Goal: Task Accomplishment & Management: Use online tool/utility

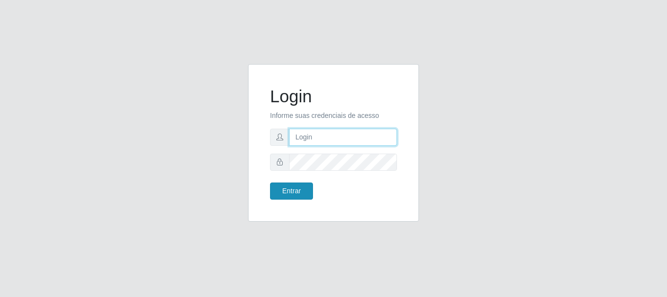
type input "elvis@casatudo"
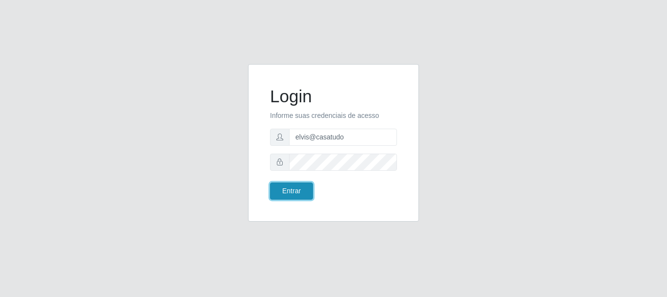
click at [290, 188] on button "Entrar" at bounding box center [291, 190] width 43 height 17
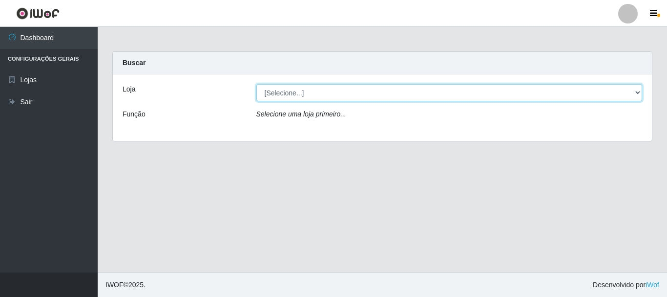
click at [328, 94] on select "[Selecione...] Casatudo BR" at bounding box center [449, 92] width 386 height 17
select select "197"
click at [256, 84] on select "[Selecione...] Casatudo BR" at bounding box center [449, 92] width 386 height 17
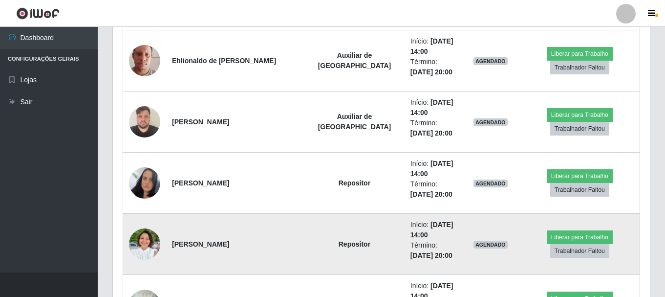
scroll to position [850, 0]
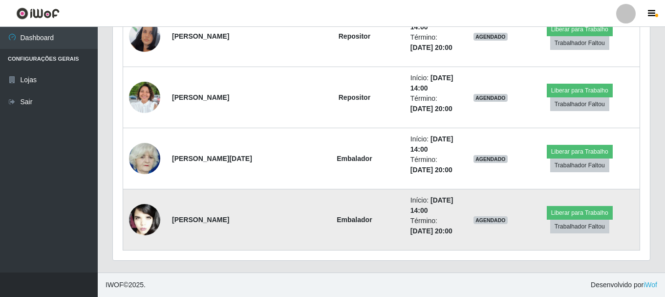
click at [151, 219] on img at bounding box center [144, 219] width 31 height 47
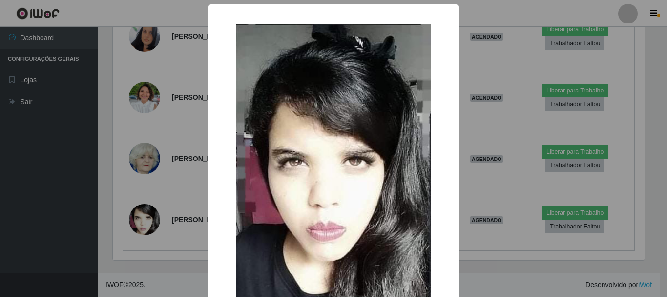
click at [458, 99] on div "× OK Cancel" at bounding box center [333, 148] width 667 height 297
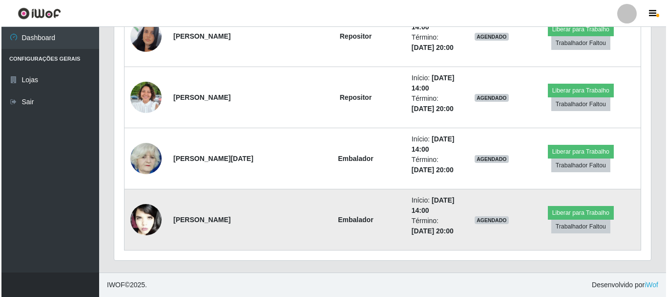
scroll to position [801, 0]
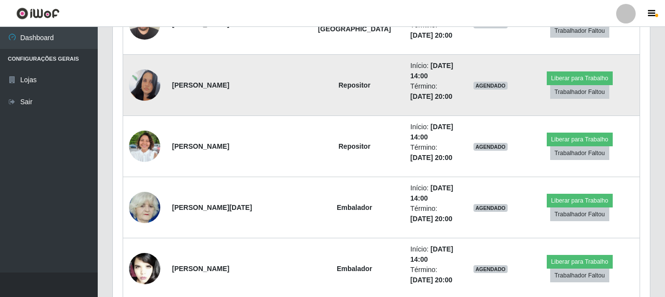
click at [147, 88] on img at bounding box center [144, 84] width 31 height 31
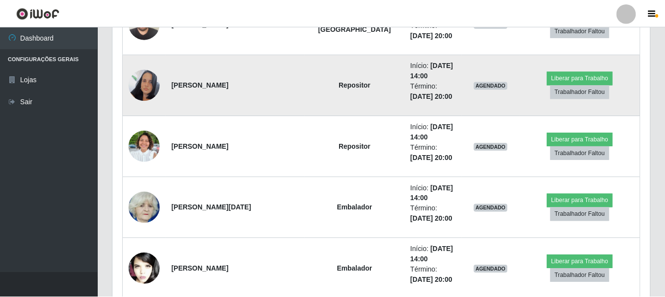
scroll to position [203, 532]
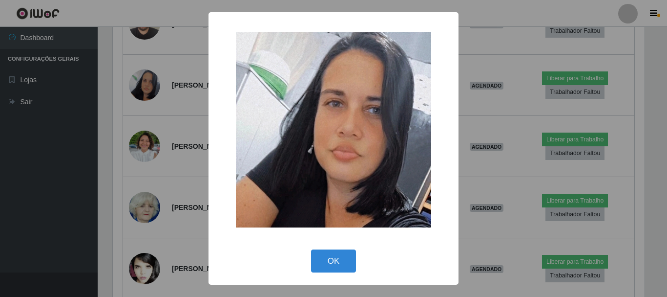
click at [481, 119] on div "× OK Cancel" at bounding box center [333, 148] width 667 height 297
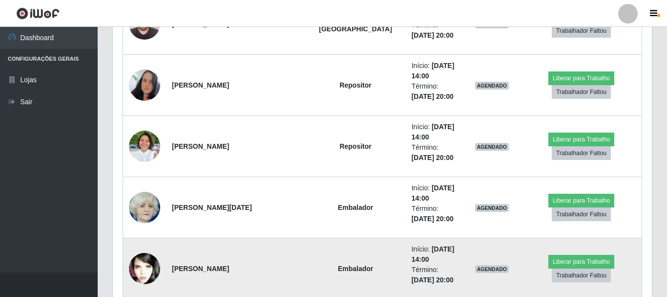
scroll to position [203, 537]
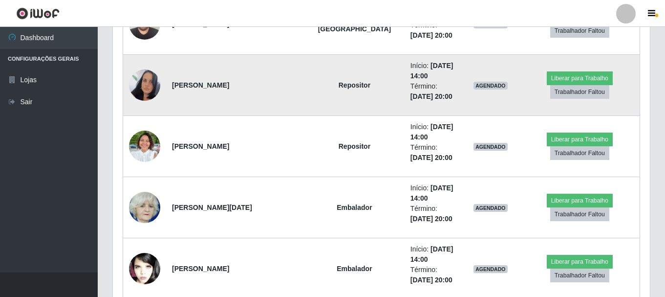
click at [143, 90] on img at bounding box center [144, 84] width 31 height 31
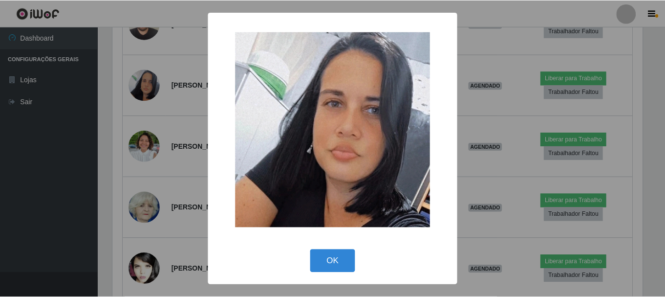
scroll to position [203, 532]
click at [492, 149] on div "× OK Cancel" at bounding box center [333, 148] width 667 height 297
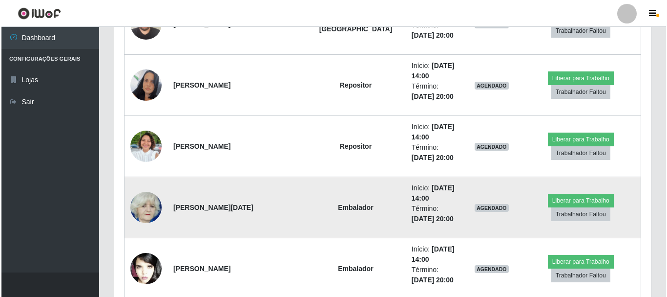
scroll to position [703, 0]
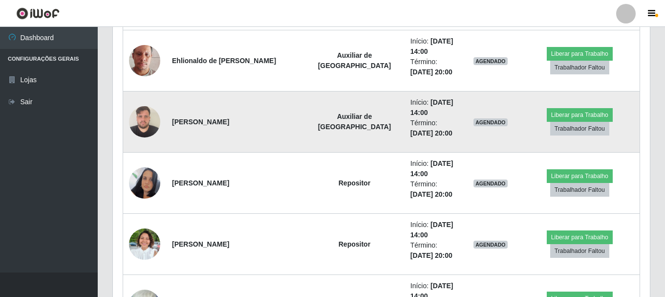
click at [151, 114] on img at bounding box center [144, 122] width 31 height 42
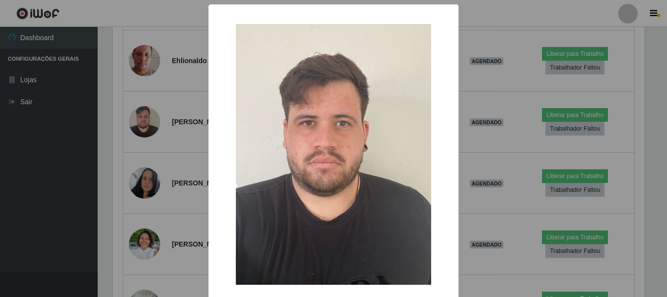
click at [440, 99] on div "×" at bounding box center [333, 154] width 231 height 280
click at [187, 202] on div "× OK Cancel" at bounding box center [333, 148] width 667 height 297
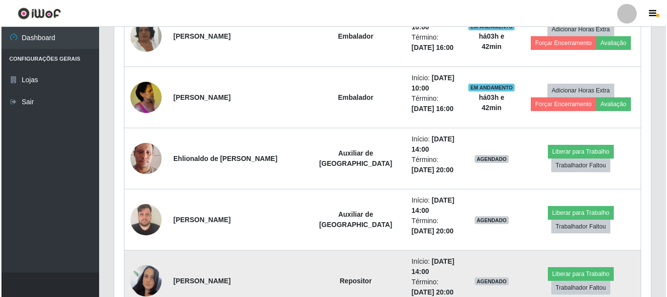
scroll to position [557, 0]
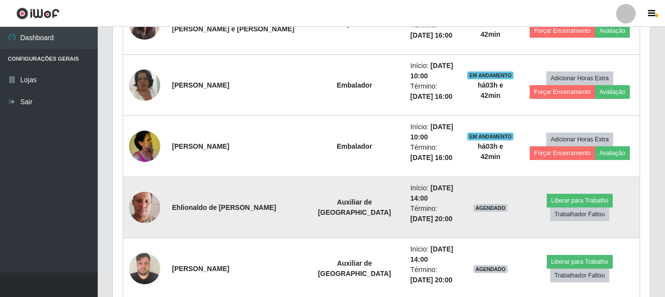
click at [151, 208] on img at bounding box center [144, 207] width 31 height 56
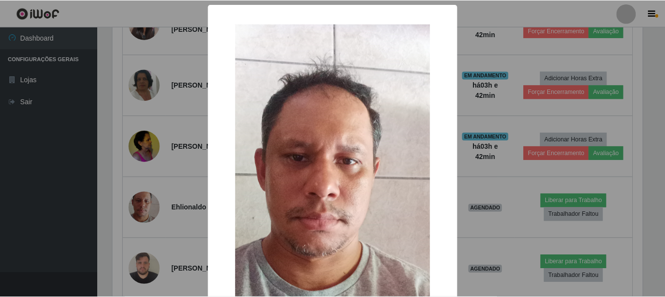
scroll to position [203, 532]
click at [515, 113] on div "× OK Cancel" at bounding box center [333, 148] width 667 height 297
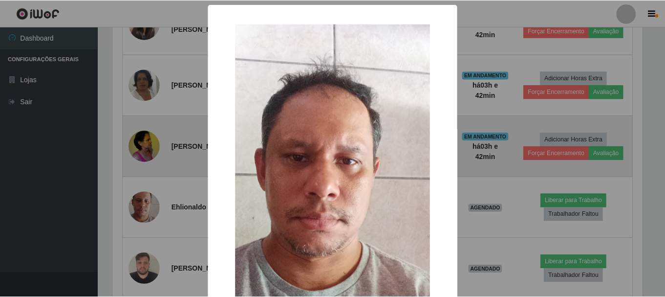
scroll to position [203, 537]
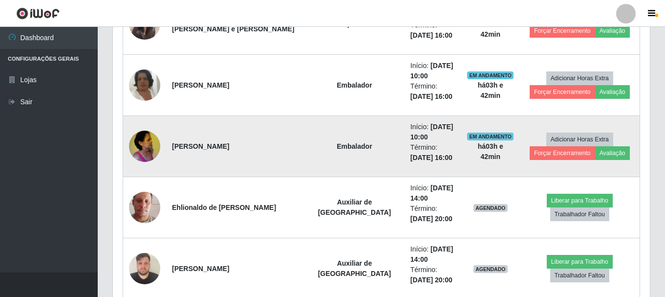
click at [147, 136] on img at bounding box center [144, 146] width 31 height 42
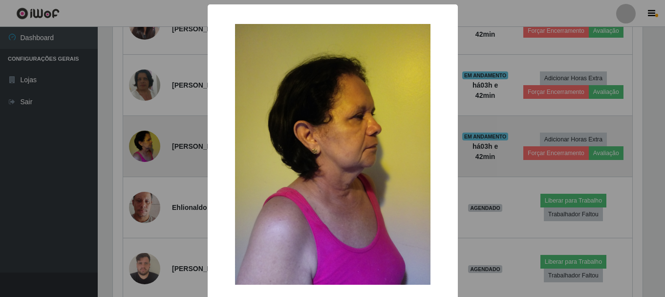
scroll to position [203, 532]
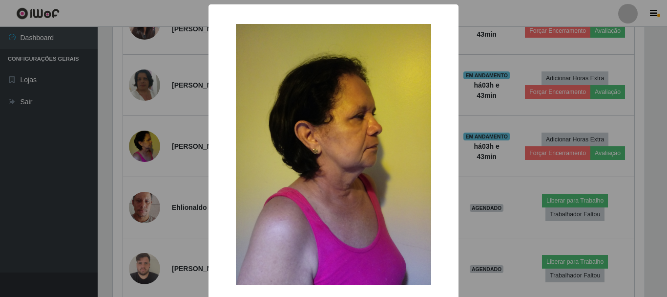
click at [447, 64] on div "× OK Cancel" at bounding box center [334, 173] width 250 height 338
click at [203, 155] on div "× OK Cancel" at bounding box center [333, 148] width 667 height 297
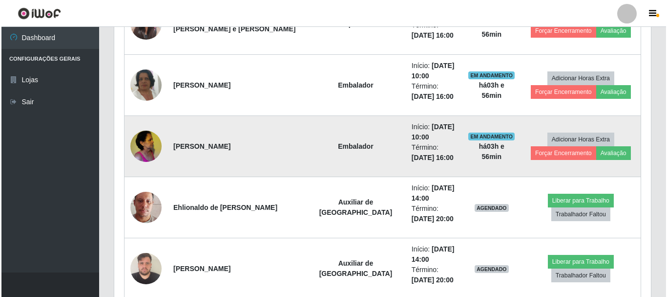
scroll to position [752, 0]
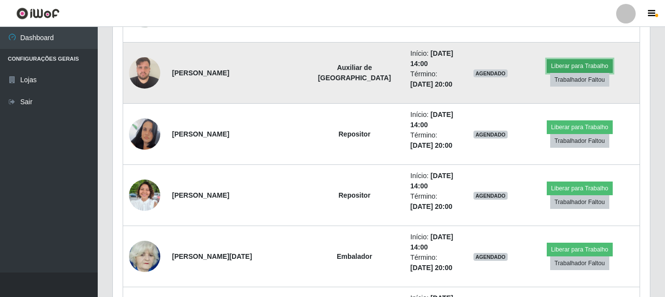
click at [547, 70] on button "Liberar para Trabalho" at bounding box center [580, 66] width 66 height 14
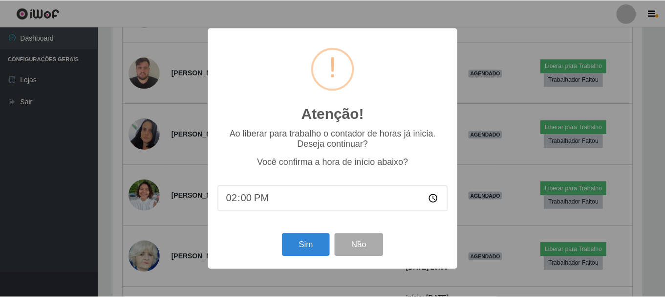
scroll to position [203, 532]
click at [299, 243] on button "Sim" at bounding box center [306, 244] width 47 height 23
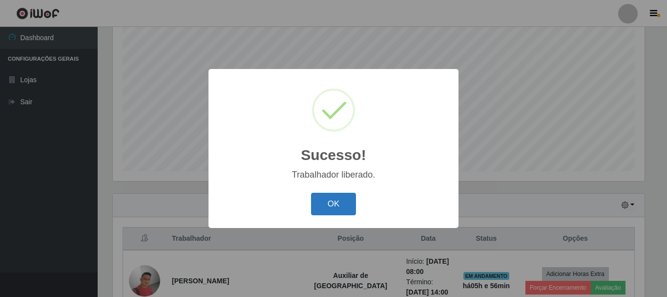
click at [336, 209] on button "OK" at bounding box center [333, 203] width 45 height 23
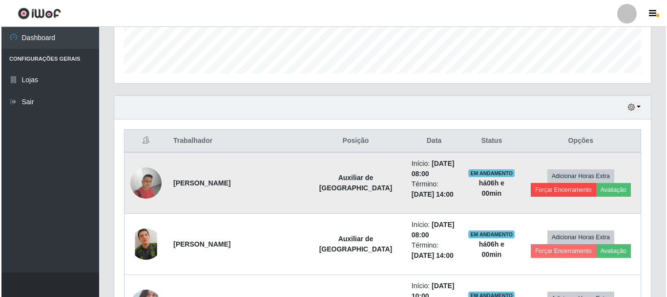
scroll to position [374, 0]
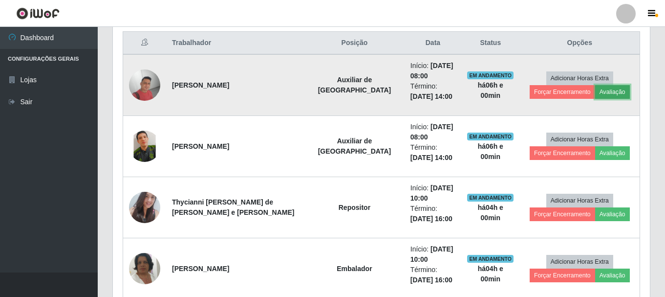
click at [611, 91] on button "Avaliação" at bounding box center [612, 92] width 35 height 14
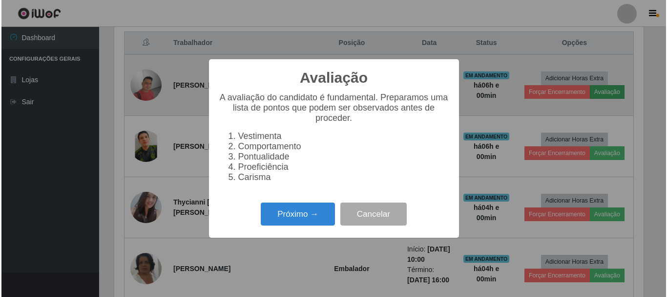
scroll to position [203, 532]
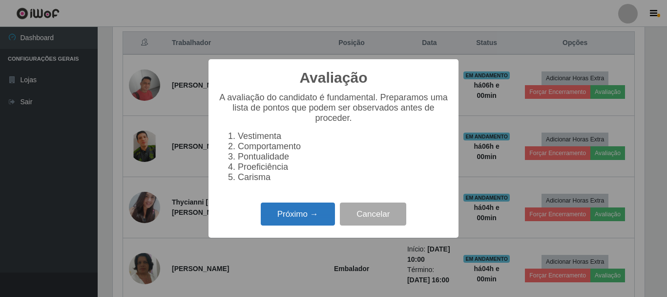
click at [283, 211] on button "Próximo →" at bounding box center [298, 213] width 74 height 23
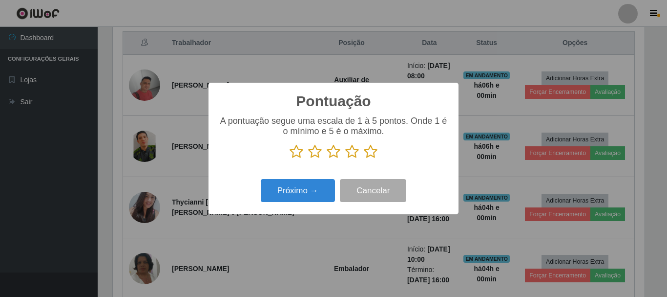
click at [371, 156] on icon at bounding box center [371, 151] width 14 height 15
click at [364, 159] on input "radio" at bounding box center [364, 159] width 0 height 0
drag, startPoint x: 309, startPoint y: 179, endPoint x: 309, endPoint y: 188, distance: 8.3
click at [309, 180] on div "Próximo → Cancelar" at bounding box center [333, 190] width 231 height 28
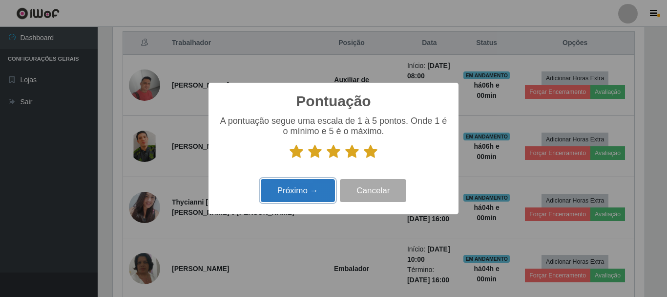
click at [306, 191] on button "Próximo →" at bounding box center [298, 190] width 74 height 23
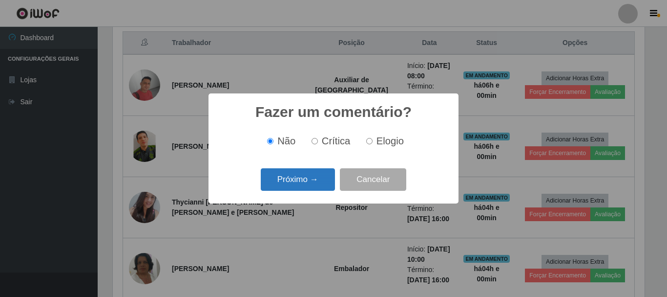
click at [298, 176] on button "Próximo →" at bounding box center [298, 179] width 74 height 23
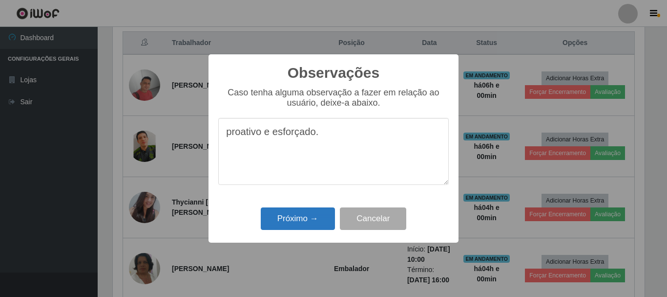
type textarea "proativo e esforçado."
click at [304, 212] on button "Próximo →" at bounding box center [298, 218] width 74 height 23
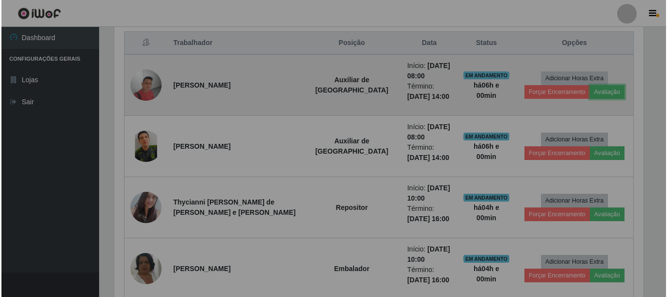
scroll to position [203, 537]
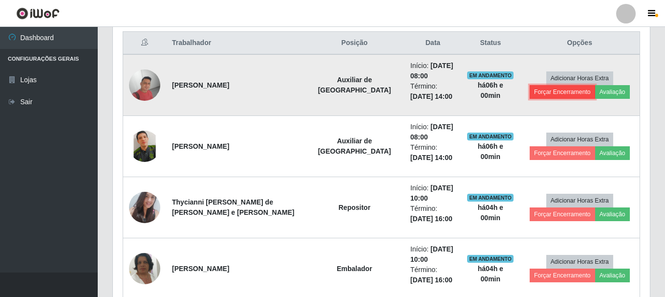
click at [533, 93] on button "Forçar Encerramento" at bounding box center [562, 92] width 65 height 14
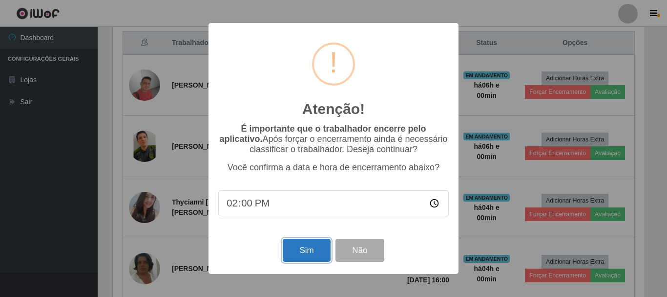
click at [298, 255] on button "Sim" at bounding box center [306, 249] width 47 height 23
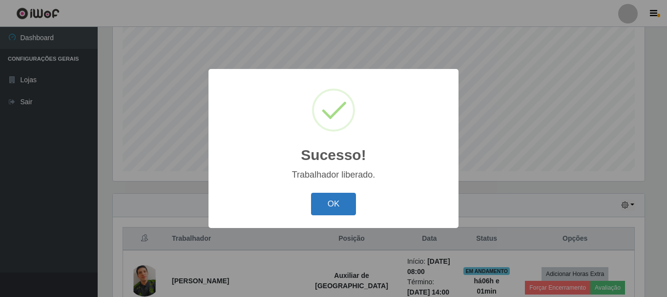
click at [343, 203] on button "OK" at bounding box center [333, 203] width 45 height 23
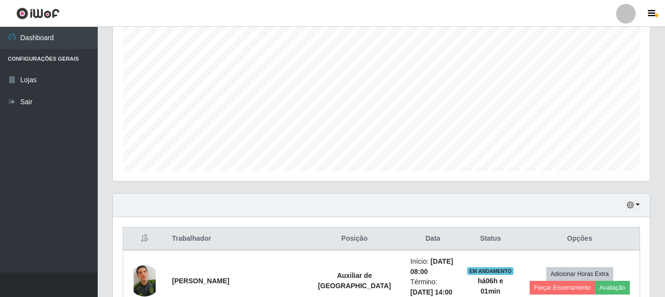
scroll to position [325, 0]
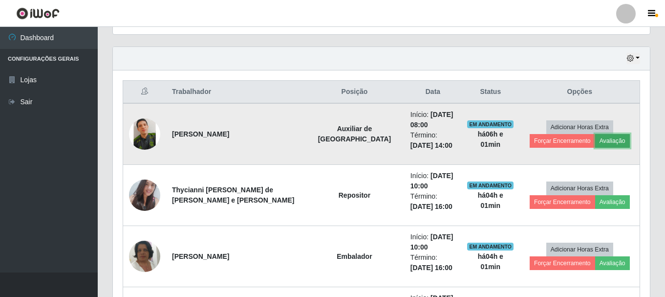
click at [612, 143] on button "Avaliação" at bounding box center [612, 141] width 35 height 14
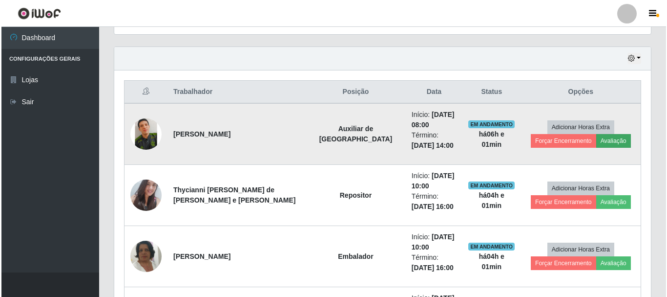
scroll to position [203, 532]
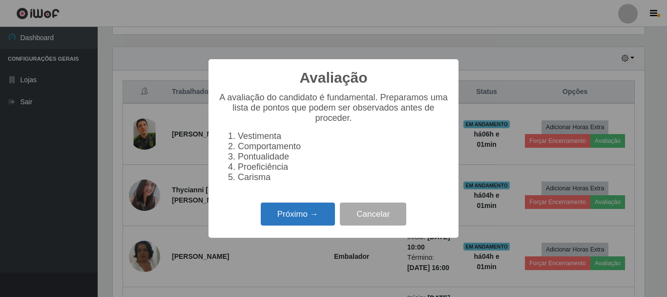
click at [295, 220] on button "Próximo →" at bounding box center [298, 213] width 74 height 23
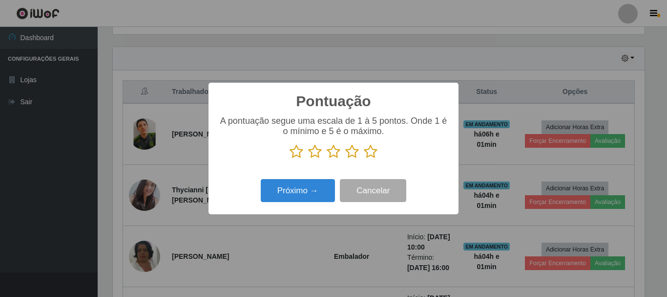
click at [372, 154] on icon at bounding box center [371, 151] width 14 height 15
click at [364, 159] on input "radio" at bounding box center [364, 159] width 0 height 0
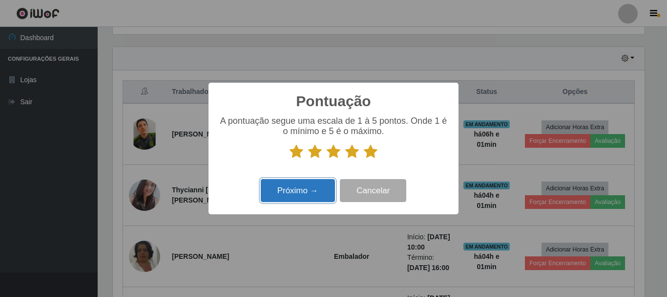
click at [286, 197] on button "Próximo →" at bounding box center [298, 190] width 74 height 23
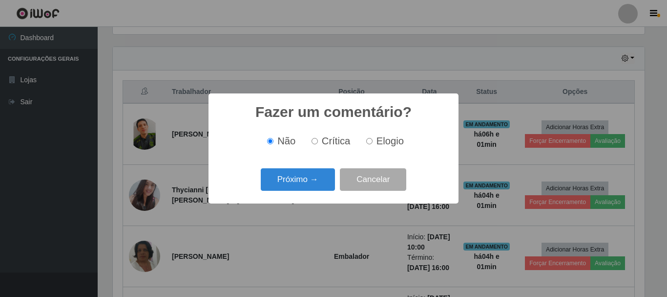
click at [257, 166] on div "Próximo → Cancelar" at bounding box center [333, 179] width 231 height 28
click at [296, 178] on button "Próximo →" at bounding box center [298, 179] width 74 height 23
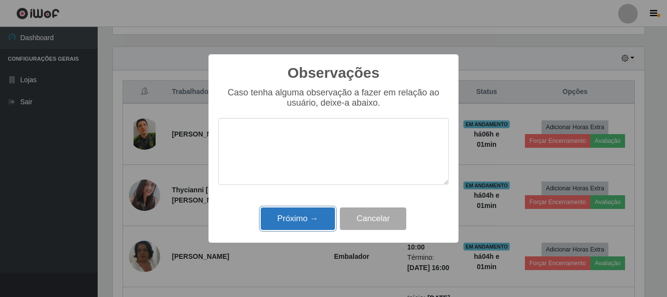
click at [290, 217] on button "Próximo →" at bounding box center [298, 218] width 74 height 23
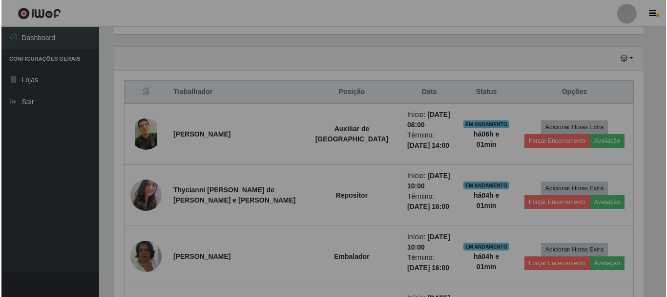
scroll to position [203, 537]
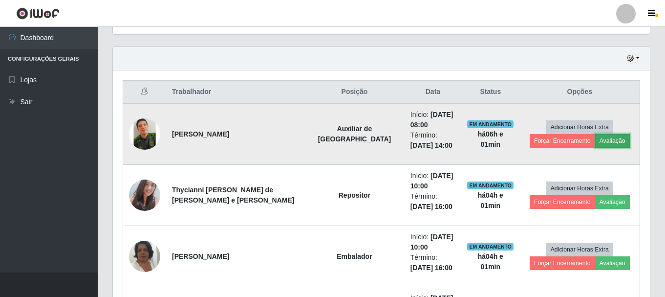
click at [598, 143] on button "Avaliação" at bounding box center [612, 141] width 35 height 14
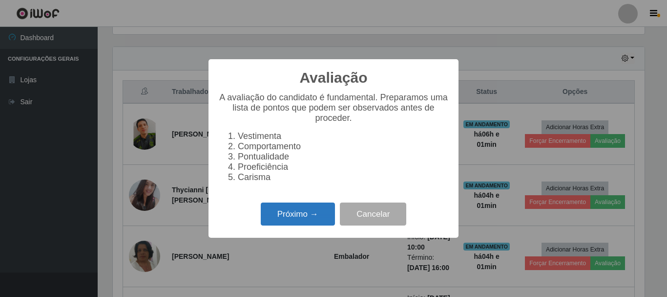
click at [294, 221] on button "Próximo →" at bounding box center [298, 213] width 74 height 23
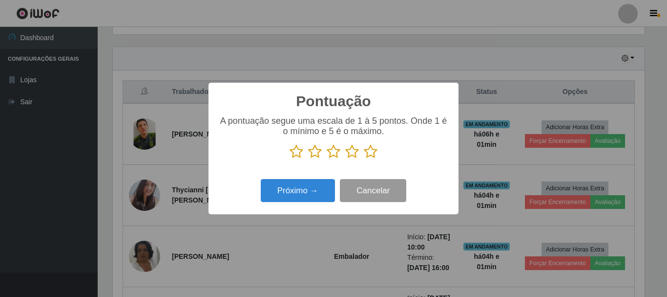
scroll to position [488333, 488004]
click at [371, 153] on icon at bounding box center [371, 151] width 14 height 15
click at [364, 159] on input "radio" at bounding box center [364, 159] width 0 height 0
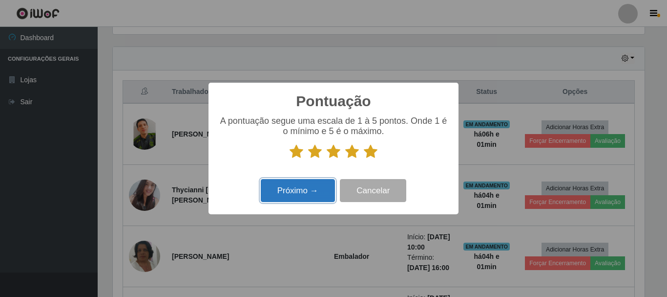
click at [323, 192] on button "Próximo →" at bounding box center [298, 190] width 74 height 23
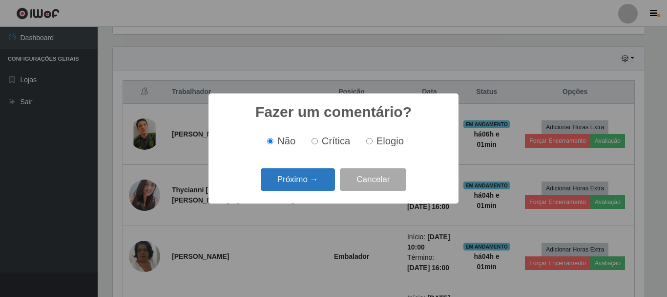
click at [302, 176] on button "Próximo →" at bounding box center [298, 179] width 74 height 23
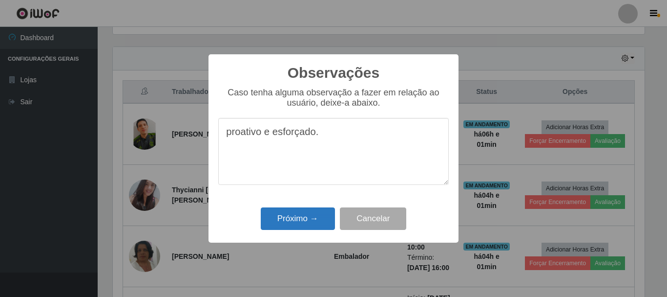
type textarea "proativo e esforçado."
click at [308, 216] on button "Próximo →" at bounding box center [298, 218] width 74 height 23
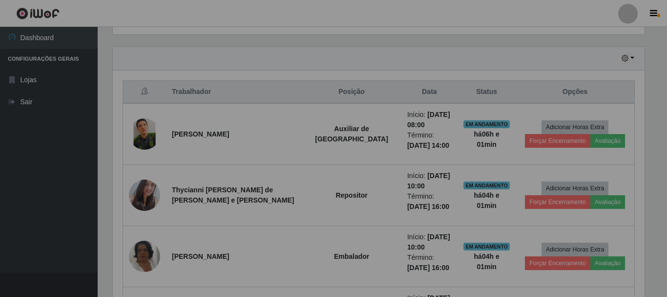
scroll to position [203, 537]
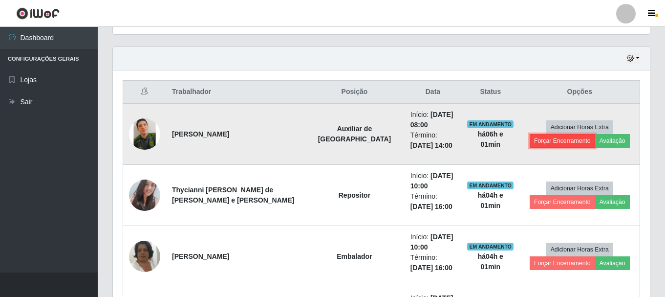
click at [532, 139] on button "Forçar Encerramento" at bounding box center [562, 141] width 65 height 14
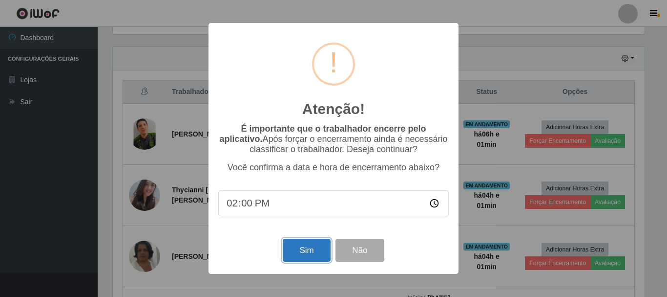
click at [307, 250] on button "Sim" at bounding box center [306, 249] width 47 height 23
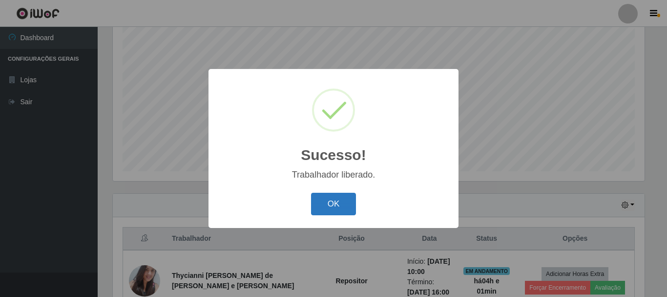
click at [337, 208] on button "OK" at bounding box center [333, 203] width 45 height 23
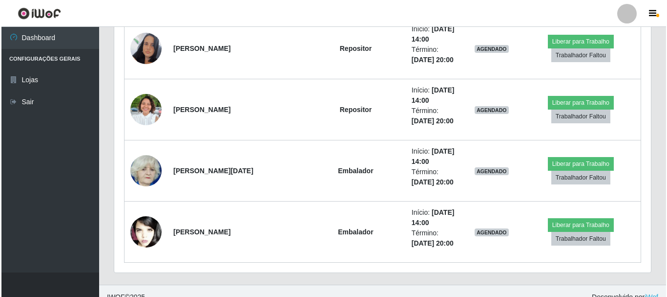
scroll to position [728, 0]
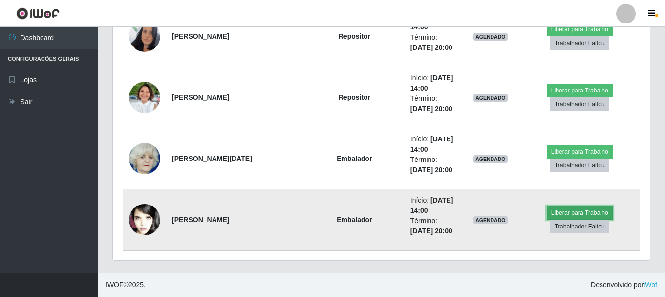
click at [547, 218] on button "Liberar para Trabalho" at bounding box center [580, 213] width 66 height 14
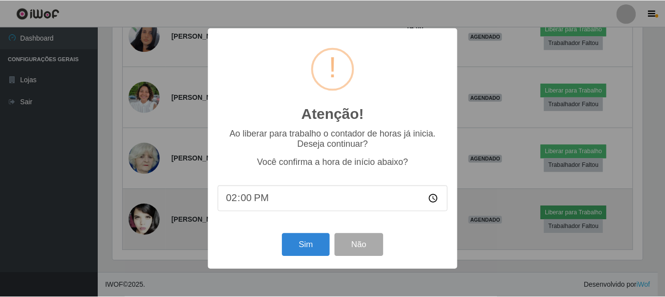
scroll to position [203, 532]
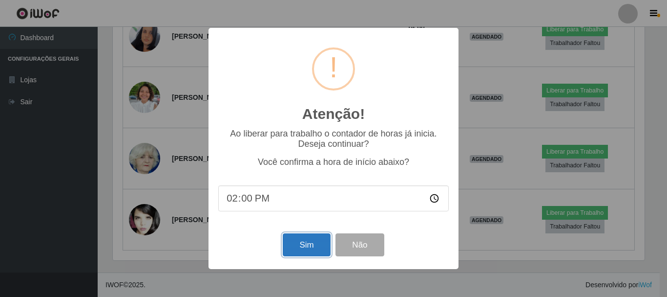
click at [303, 248] on button "Sim" at bounding box center [306, 244] width 47 height 23
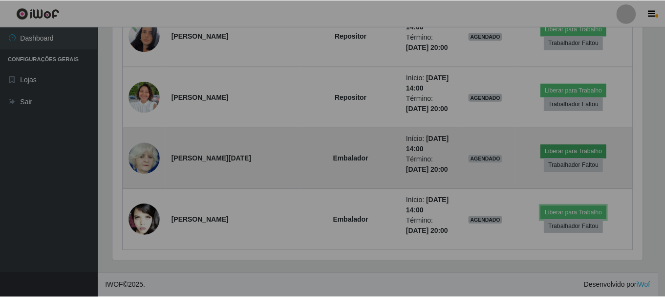
scroll to position [203, 537]
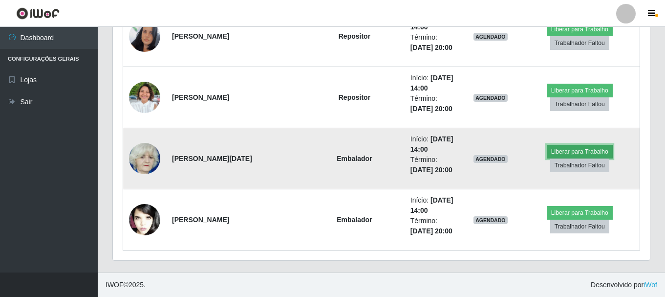
click at [547, 158] on button "Liberar para Trabalho" at bounding box center [580, 152] width 66 height 14
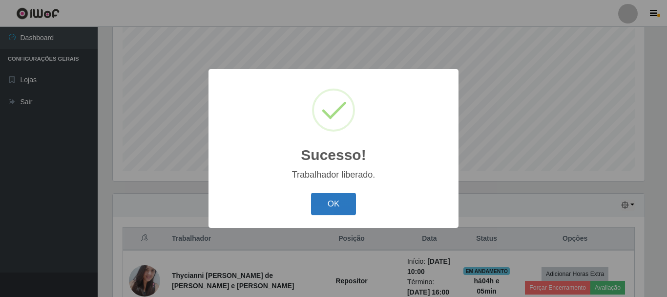
click at [329, 207] on button "OK" at bounding box center [333, 203] width 45 height 23
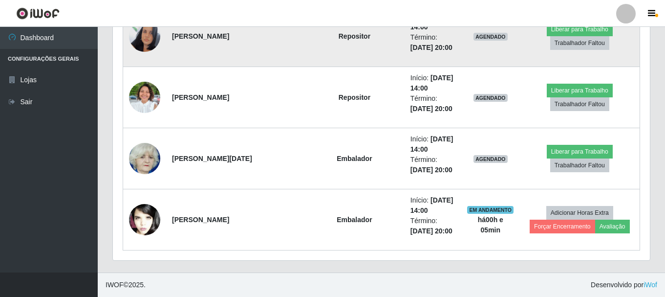
scroll to position [679, 0]
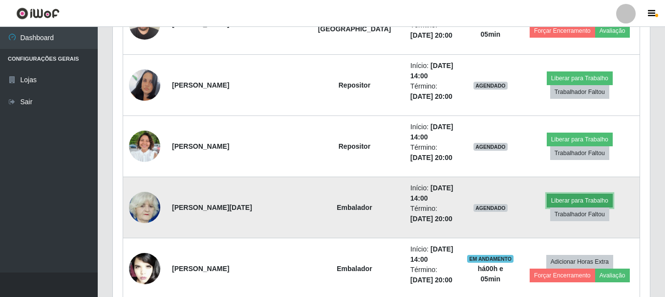
click at [552, 207] on button "Liberar para Trabalho" at bounding box center [580, 200] width 66 height 14
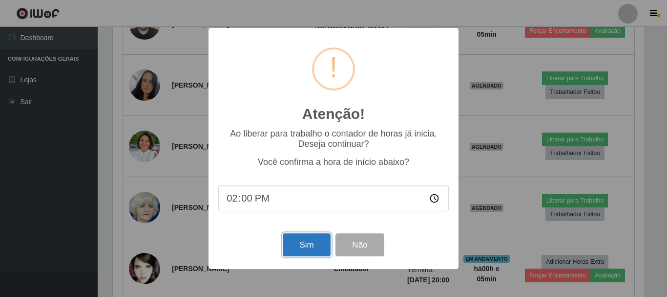
click at [298, 245] on button "Sim" at bounding box center [306, 244] width 47 height 23
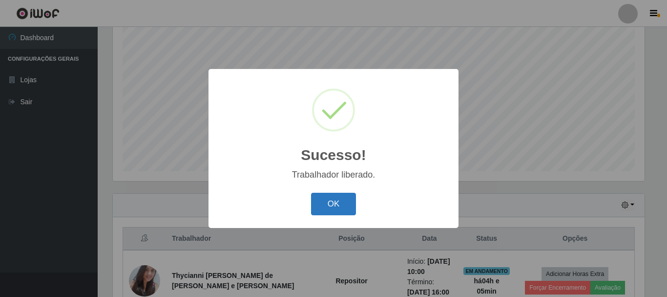
click at [316, 208] on button "OK" at bounding box center [333, 203] width 45 height 23
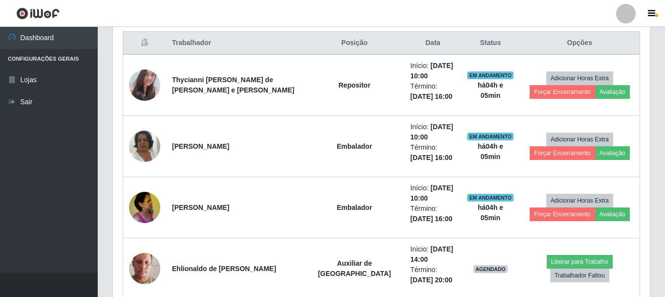
scroll to position [471, 0]
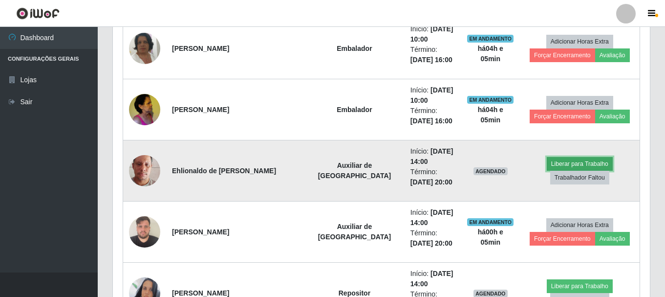
click at [547, 170] on button "Liberar para Trabalho" at bounding box center [580, 164] width 66 height 14
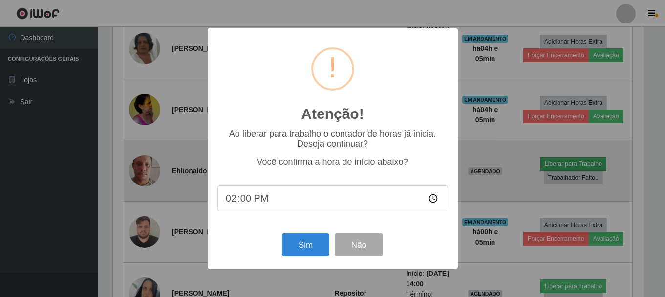
scroll to position [203, 532]
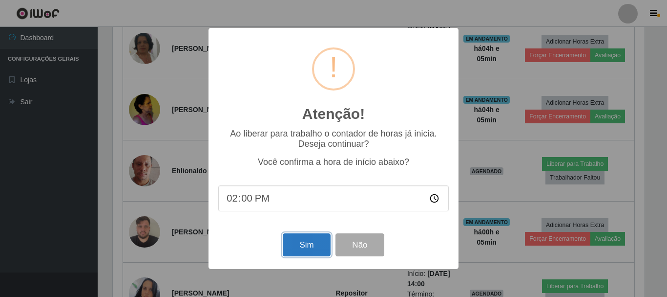
click at [294, 241] on button "Sim" at bounding box center [306, 244] width 47 height 23
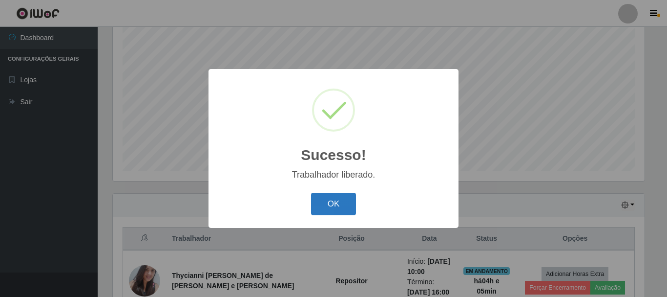
click at [346, 206] on button "OK" at bounding box center [333, 203] width 45 height 23
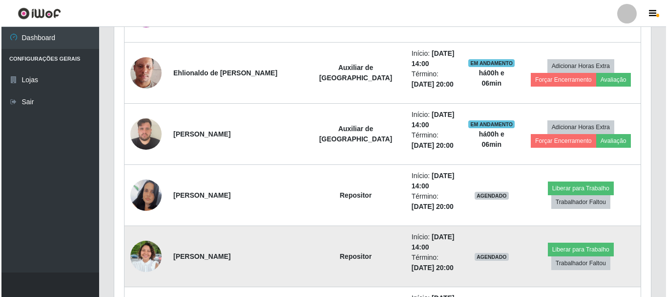
scroll to position [618, 0]
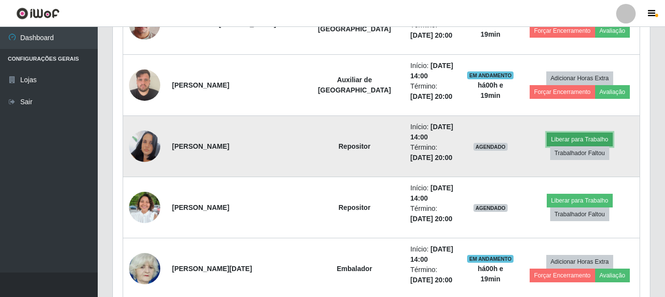
click at [547, 144] on button "Liberar para Trabalho" at bounding box center [580, 139] width 66 height 14
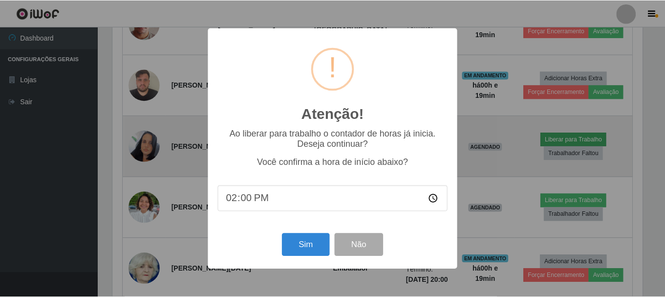
scroll to position [203, 532]
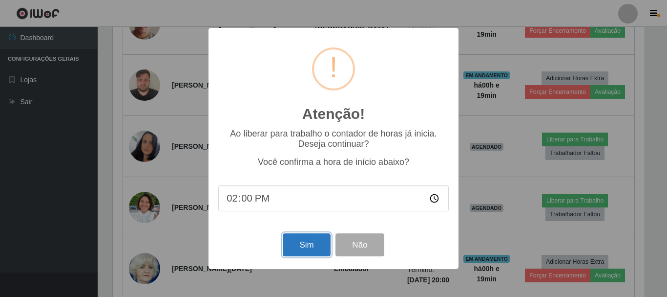
click at [310, 243] on button "Sim" at bounding box center [306, 244] width 47 height 23
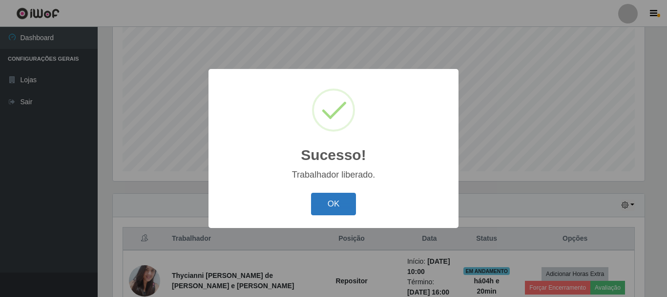
click at [333, 205] on button "OK" at bounding box center [333, 203] width 45 height 23
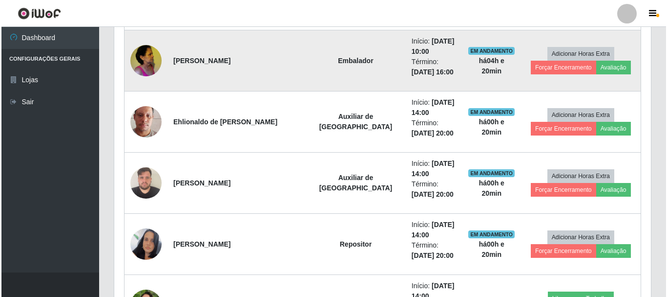
scroll to position [569, 0]
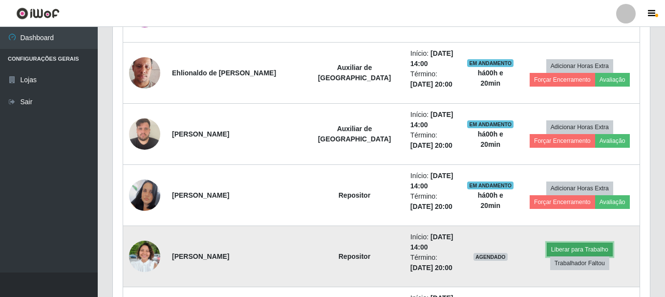
click at [547, 256] on button "Liberar para Trabalho" at bounding box center [580, 249] width 66 height 14
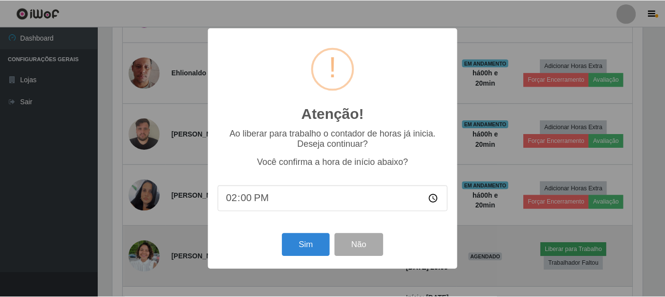
scroll to position [203, 532]
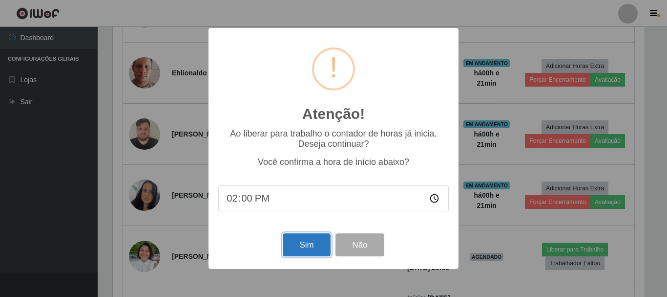
click at [311, 243] on button "Sim" at bounding box center [306, 244] width 47 height 23
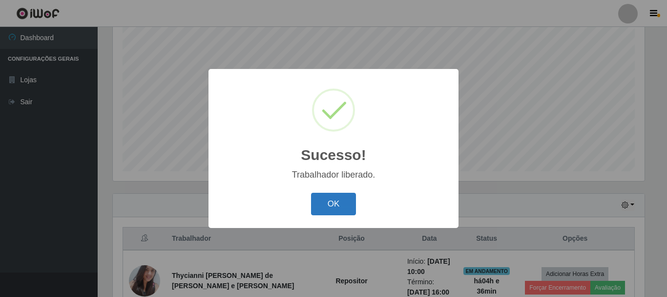
click at [330, 194] on button "OK" at bounding box center [333, 203] width 45 height 23
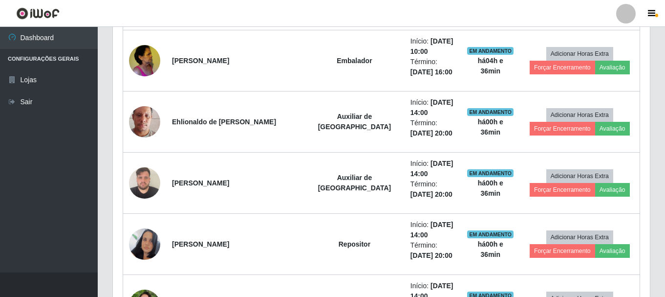
scroll to position [618, 0]
